Goal: Find specific page/section

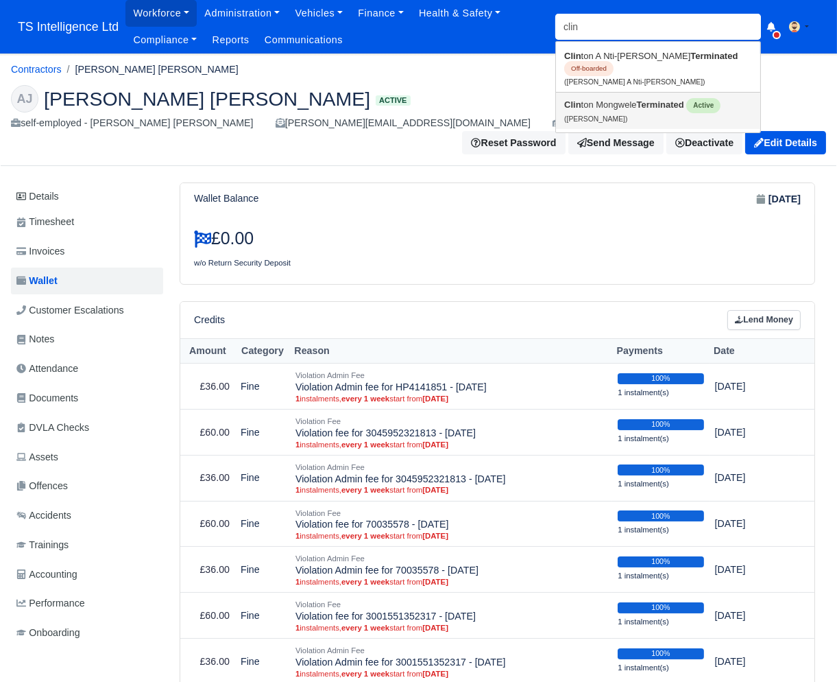
click at [608, 101] on link "Clin ton Mongwele Terminated Active (Clinton Mongwele)" at bounding box center [658, 111] width 204 height 36
type input "[PERSON_NAME]"
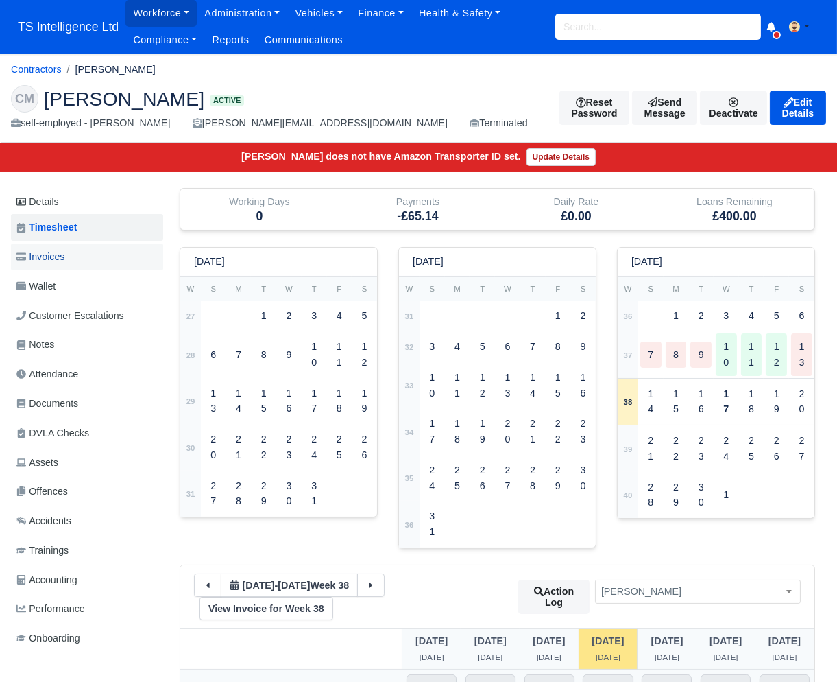
click at [60, 258] on span "Invoices" at bounding box center [40, 257] width 48 height 16
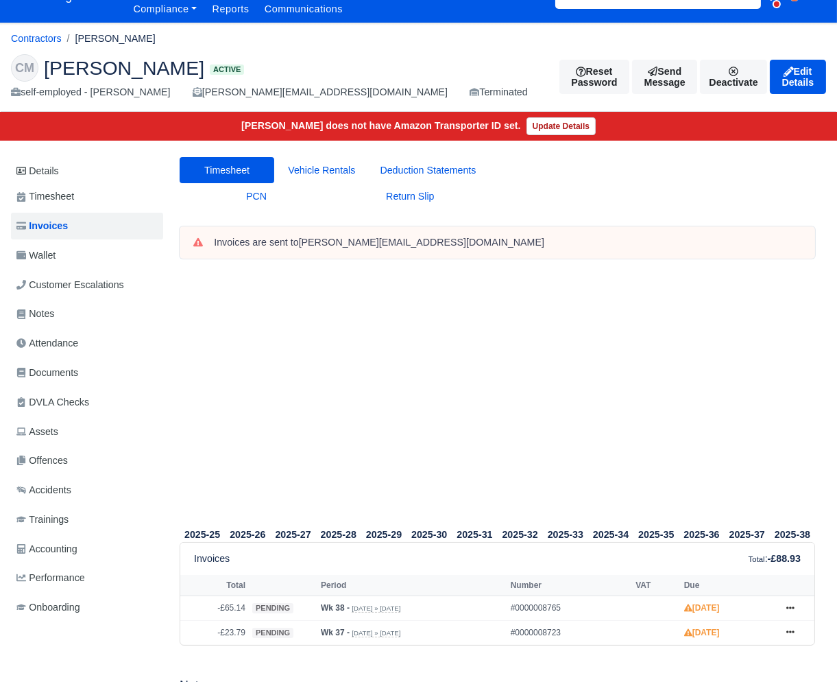
scroll to position [64, 0]
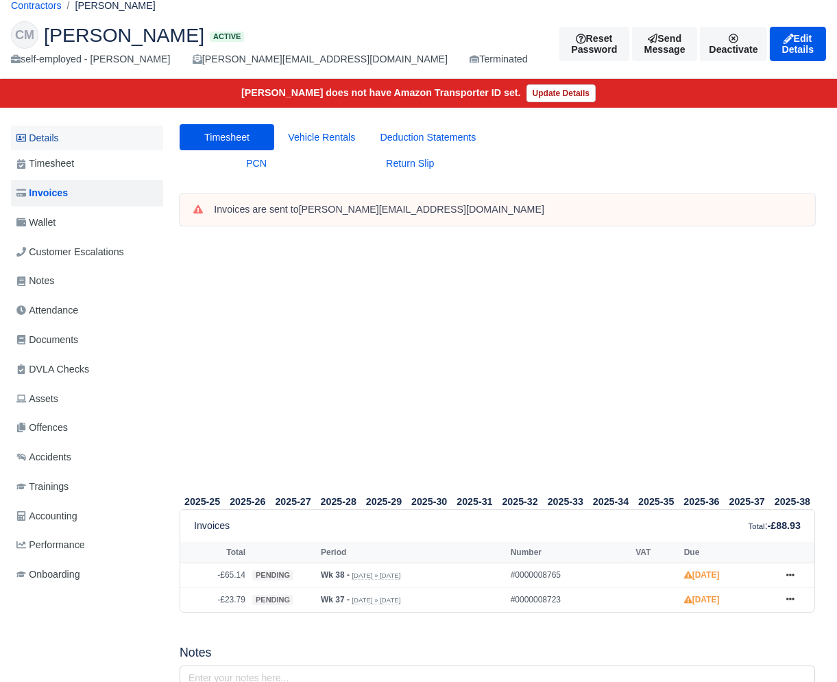
click at [64, 128] on link "Details" at bounding box center [87, 137] width 152 height 25
